Goal: Task Accomplishment & Management: Manage account settings

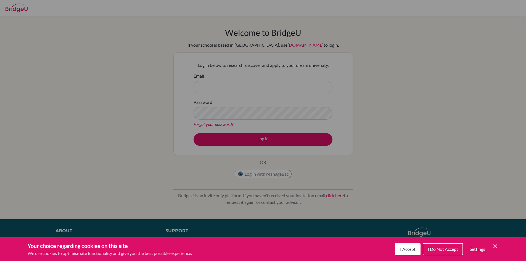
click at [414, 246] on button "I Accept" at bounding box center [407, 249] width 25 height 12
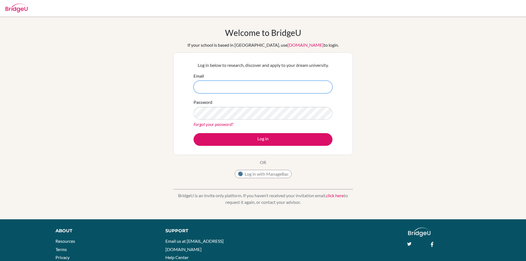
click at [209, 84] on input "Email" at bounding box center [263, 87] width 139 height 13
click at [236, 89] on input "Email" at bounding box center [263, 87] width 139 height 13
click at [218, 88] on input "harshitaseth6549@vivekhighschool.onmicrosoft.com" at bounding box center [263, 87] width 139 height 13
type input "[EMAIL_ADDRESS][DOMAIN_NAME]"
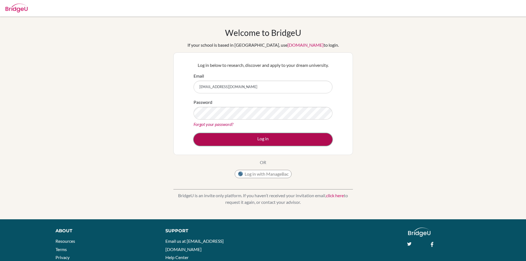
click at [229, 134] on button "Log in" at bounding box center [263, 139] width 139 height 13
click at [241, 139] on button "Log in" at bounding box center [263, 139] width 139 height 13
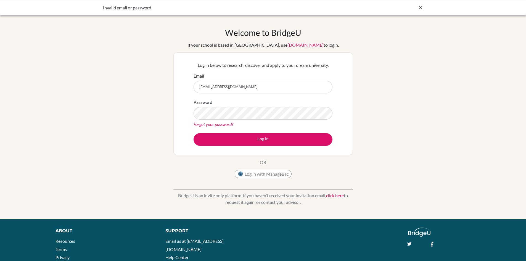
click at [224, 123] on link "Forgot your password?" at bounding box center [214, 124] width 40 height 5
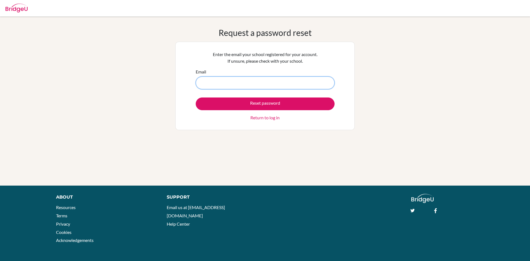
click at [226, 81] on input "Email" at bounding box center [265, 82] width 139 height 13
type input "[EMAIL_ADDRESS][DOMAIN_NAME]"
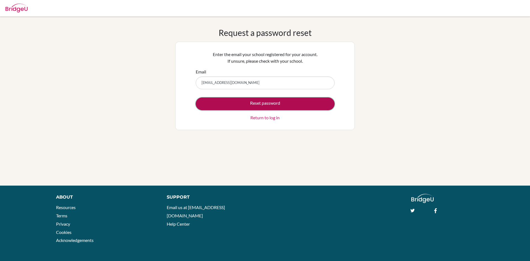
click at [248, 103] on button "Reset password" at bounding box center [265, 103] width 139 height 13
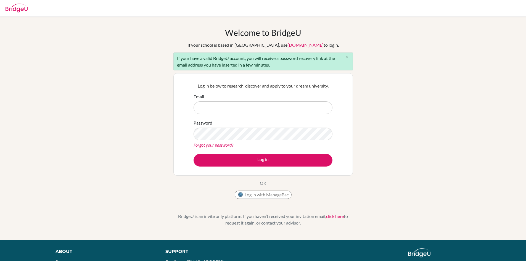
type input "[EMAIL_ADDRESS][DOMAIN_NAME]"
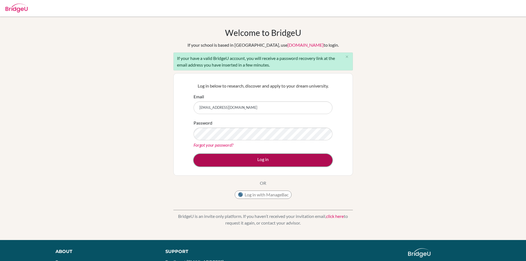
click at [235, 163] on button "Log in" at bounding box center [263, 160] width 139 height 13
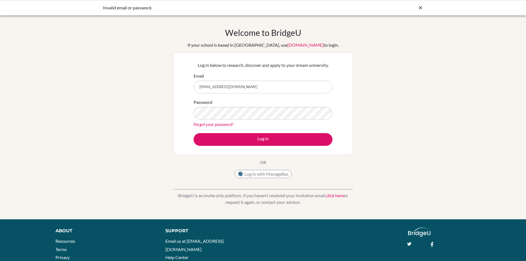
click at [225, 124] on link "Forgot your password?" at bounding box center [214, 124] width 40 height 5
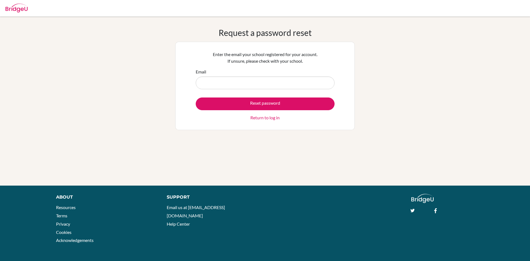
click at [229, 80] on input "Email" at bounding box center [265, 82] width 139 height 13
type input "harshita6549@vivekhighschool.onmicrosoft.com"
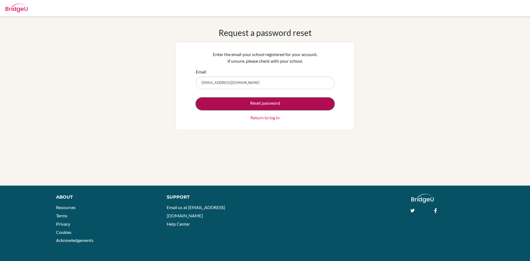
click at [241, 101] on button "Reset password" at bounding box center [265, 103] width 139 height 13
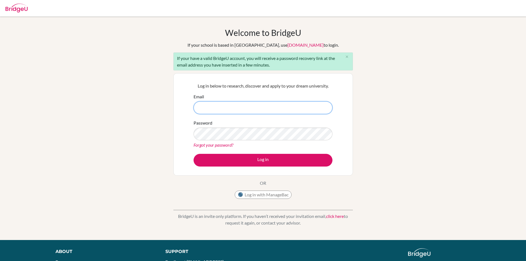
click at [223, 107] on input "Email" at bounding box center [263, 107] width 139 height 13
type input "[EMAIL_ADDRESS][DOMAIN_NAME]"
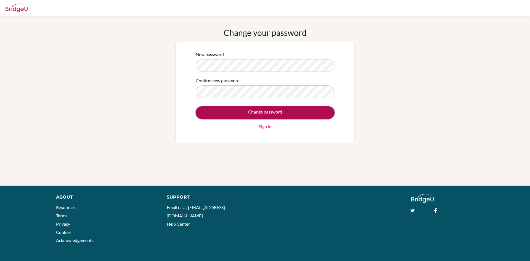
click at [253, 111] on input "Change password" at bounding box center [265, 112] width 139 height 13
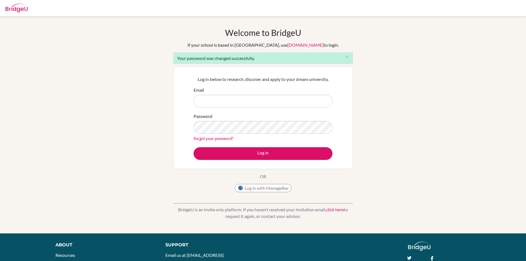
click at [206, 103] on input "Email" at bounding box center [263, 101] width 139 height 13
type input "harshita6549@vivekhighschool.onmicrosoft.com"
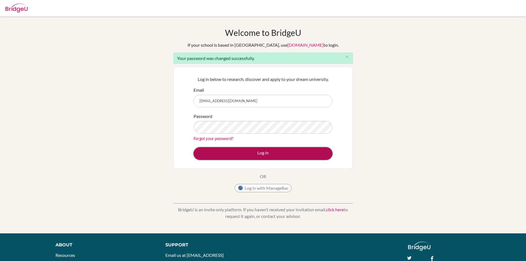
click at [239, 152] on button "Log in" at bounding box center [263, 153] width 139 height 13
